Goal: Complete application form: Complete application form

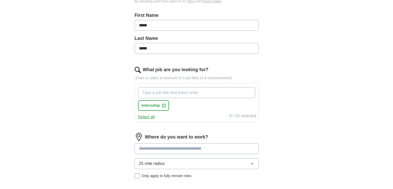
scroll to position [128, 0]
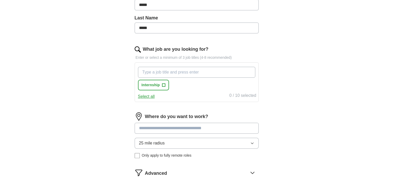
click at [157, 72] on input "What job are you looking for?" at bounding box center [196, 72] width 117 height 11
type input "r"
type input "public relations"
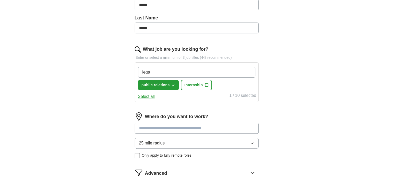
type input "legal"
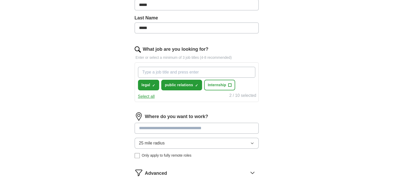
click at [157, 72] on input "What job are you looking for?" at bounding box center [196, 72] width 117 height 11
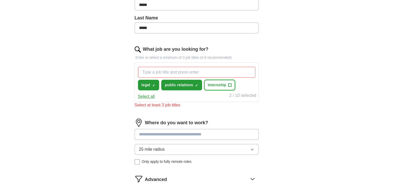
click at [225, 84] on span "Internship" at bounding box center [217, 84] width 18 height 5
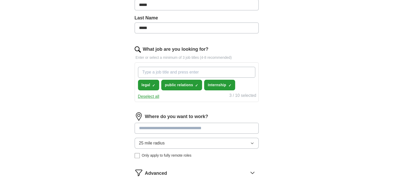
click at [212, 68] on input "What job are you looking for?" at bounding box center [196, 72] width 117 height 11
type input "human rights"
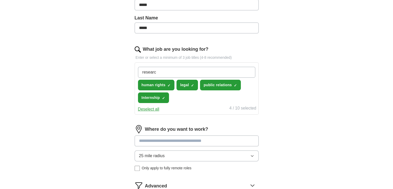
type input "research"
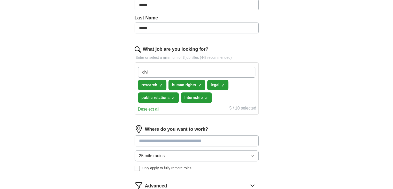
type input "civic"
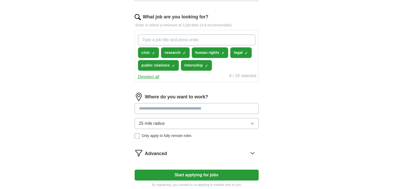
scroll to position [170, 0]
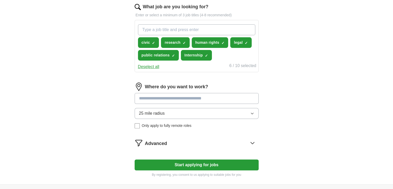
click at [196, 94] on input at bounding box center [197, 98] width 124 height 11
type input "*"
type input "**"
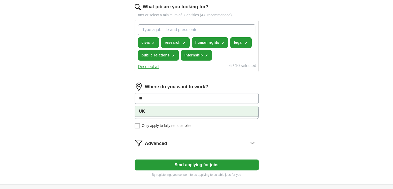
click at [183, 109] on li "UK" at bounding box center [196, 111] width 123 height 10
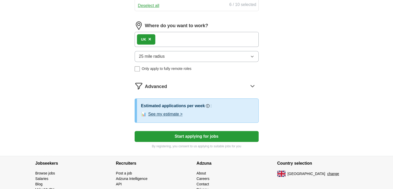
scroll to position [231, 0]
click at [159, 114] on button "See my estimate >" at bounding box center [165, 114] width 34 height 6
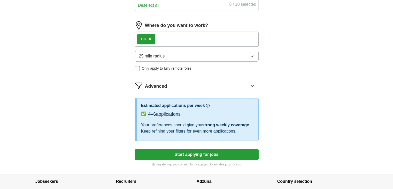
click at [247, 83] on div "Advanced" at bounding box center [202, 85] width 114 height 8
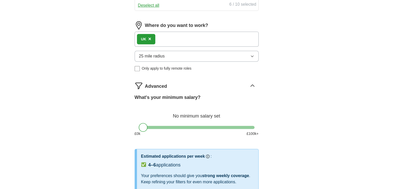
click at [247, 83] on div "Advanced" at bounding box center [202, 85] width 114 height 8
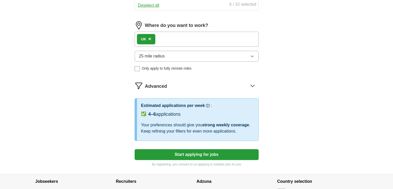
click at [206, 151] on button "Start applying for jobs" at bounding box center [197, 154] width 124 height 11
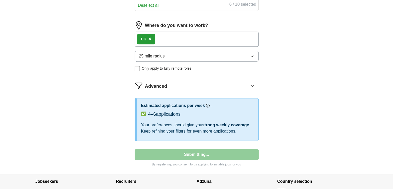
select select "**"
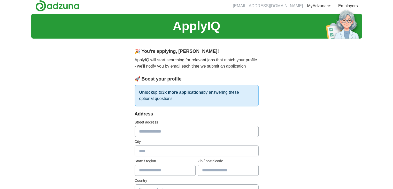
scroll to position [0, 0]
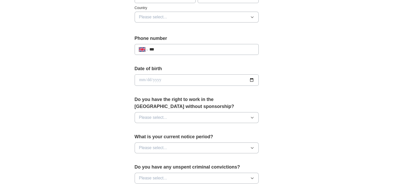
scroll to position [175, 0]
click at [253, 78] on input "date" at bounding box center [197, 79] width 124 height 11
click at [115, 91] on div "**********" at bounding box center [196, 87] width 165 height 434
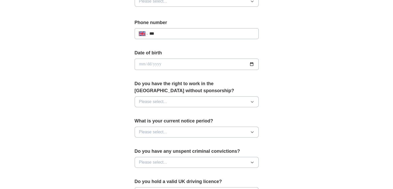
scroll to position [191, 0]
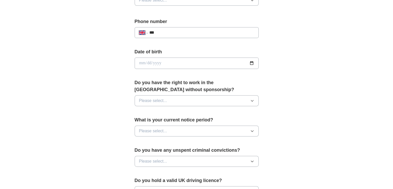
click at [144, 100] on span "Please select..." at bounding box center [153, 100] width 28 height 6
click at [142, 121] on span "No" at bounding box center [141, 123] width 5 height 6
click at [143, 125] on button "Please select..." at bounding box center [197, 130] width 124 height 11
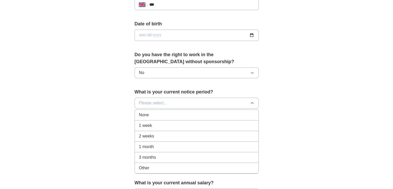
scroll to position [222, 0]
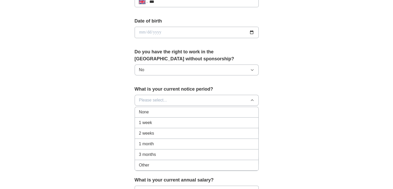
click at [143, 112] on span "None" at bounding box center [144, 112] width 10 height 6
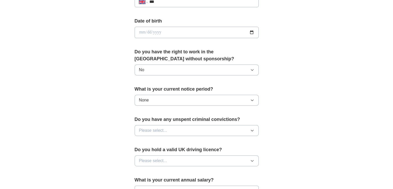
click at [112, 113] on div "**********" at bounding box center [196, 25] width 331 height 463
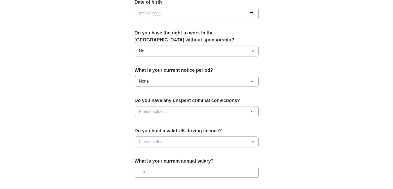
scroll to position [241, 0]
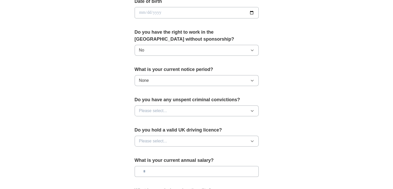
click at [147, 109] on span "Please select..." at bounding box center [153, 110] width 28 height 6
click at [145, 132] on div "No" at bounding box center [196, 133] width 115 height 6
click at [128, 130] on div "**********" at bounding box center [196, 20] width 165 height 434
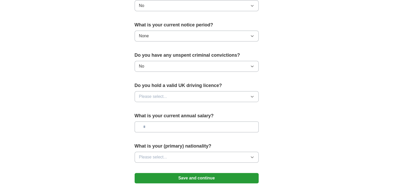
scroll to position [286, 0]
click at [194, 154] on button "Please select..." at bounding box center [197, 156] width 124 height 11
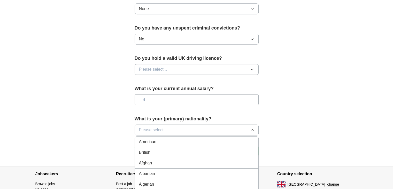
scroll to position [321, 0]
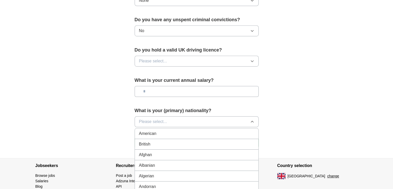
click at [177, 132] on div "American" at bounding box center [196, 133] width 115 height 6
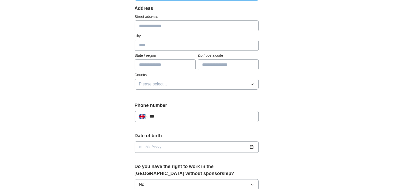
scroll to position [104, 0]
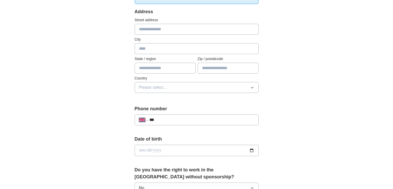
click at [161, 83] on button "Please select..." at bounding box center [197, 87] width 124 height 11
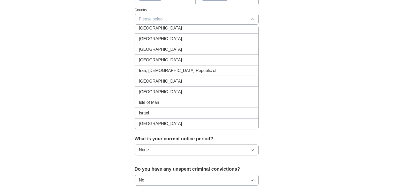
scroll to position [1075, 0]
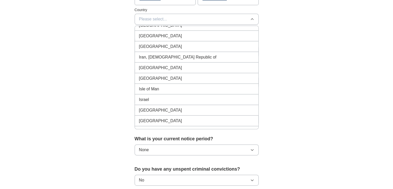
click at [164, 75] on div "Ireland" at bounding box center [196, 78] width 115 height 6
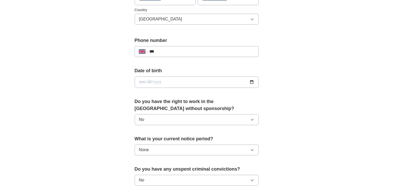
click at [99, 82] on div "**********" at bounding box center [196, 75] width 331 height 463
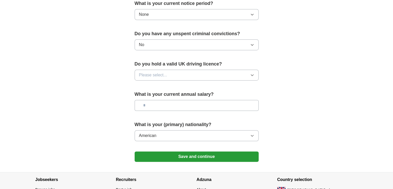
scroll to position [347, 0]
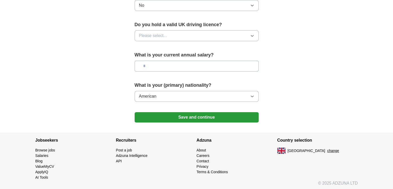
click at [150, 114] on button "Save and continue" at bounding box center [197, 117] width 124 height 10
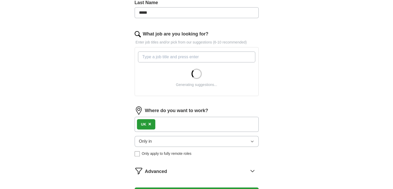
scroll to position [143, 0]
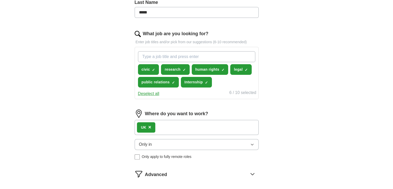
click at [214, 53] on input "What job are you looking for?" at bounding box center [196, 56] width 117 height 11
type input "paralegal"
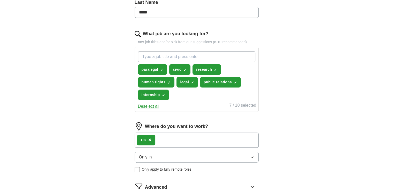
scroll to position [249, 0]
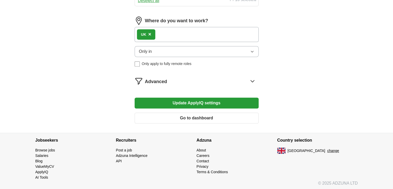
click at [209, 102] on button "Update ApplyIQ settings" at bounding box center [197, 102] width 124 height 11
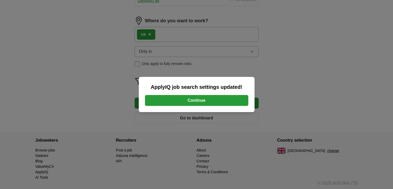
click at [209, 102] on button "Continue" at bounding box center [196, 100] width 103 height 11
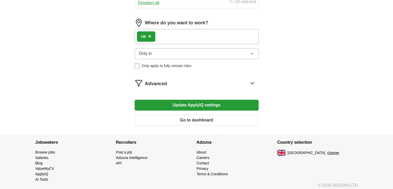
scroll to position [246, 0]
click at [254, 82] on icon at bounding box center [252, 83] width 8 height 8
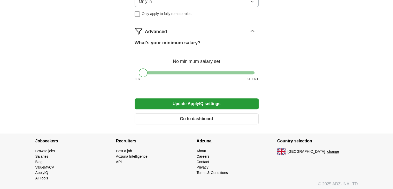
scroll to position [299, 0]
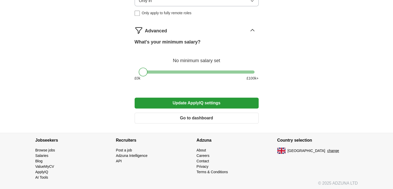
click at [234, 99] on button "Update ApplyIQ settings" at bounding box center [197, 102] width 124 height 11
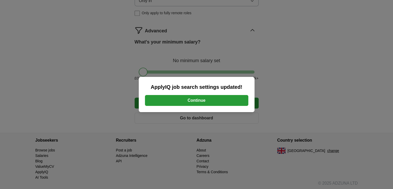
click at [234, 99] on button "Continue" at bounding box center [196, 100] width 103 height 11
